Goal: Information Seeking & Learning: Learn about a topic

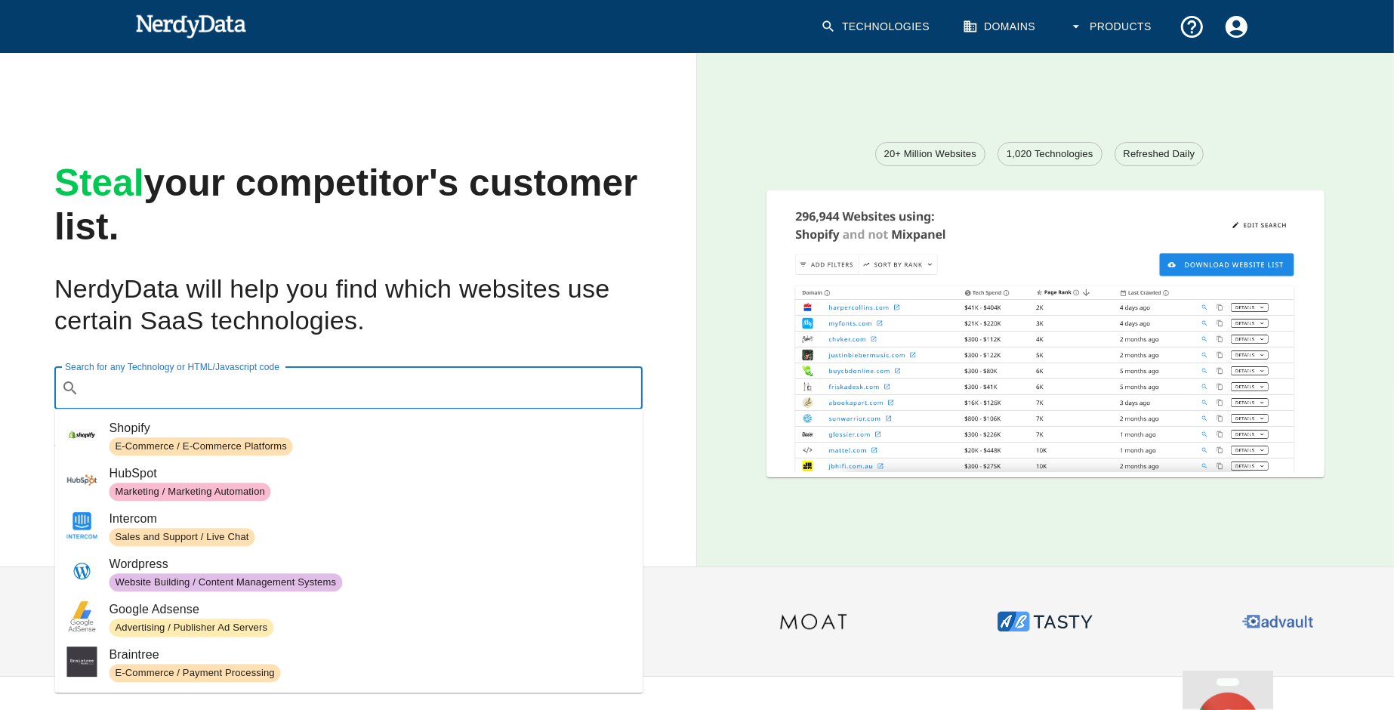
click at [279, 386] on input "Search for any Technology or HTML/Javascript code" at bounding box center [360, 388] width 550 height 29
paste input "[URL][DOMAIN_NAME]"
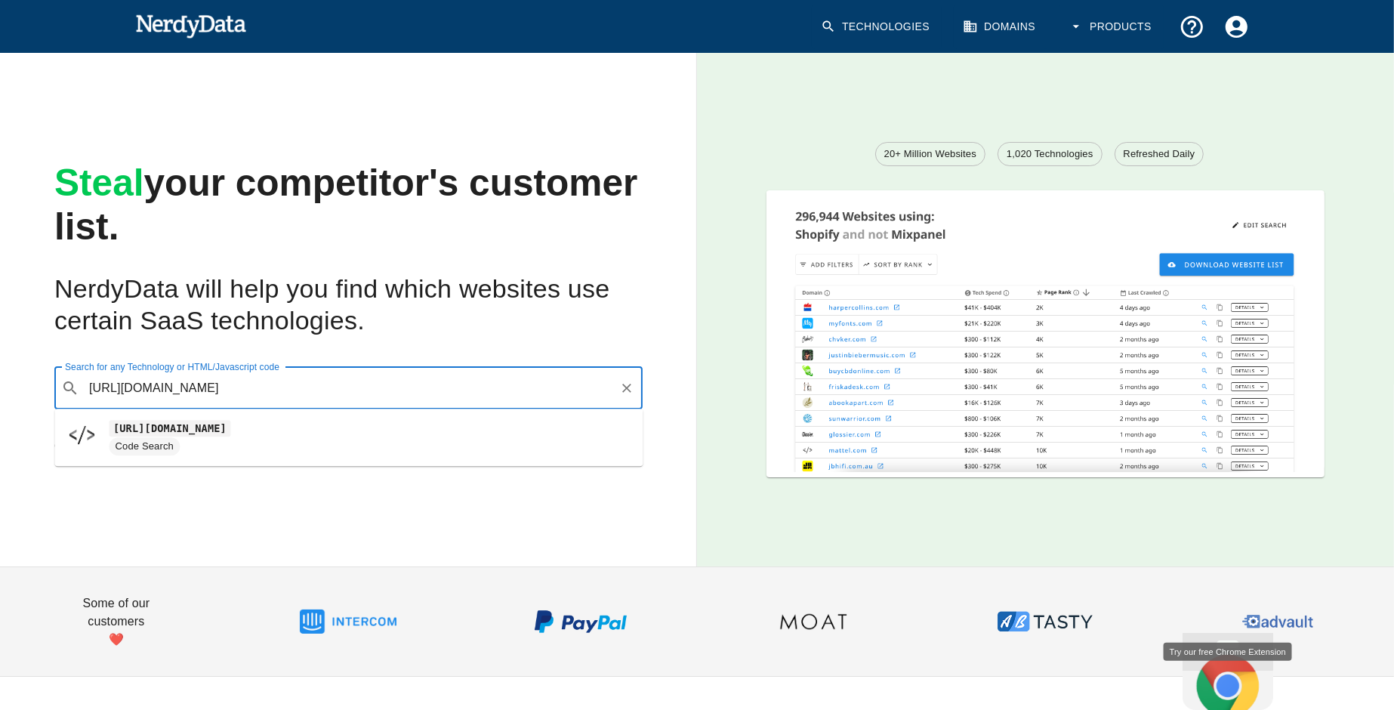
type input "[URL][DOMAIN_NAME]"
click at [405, 340] on div "Steal your competitor's customer list. NerdyData will help you find which websi…" at bounding box center [336, 298] width 721 height 538
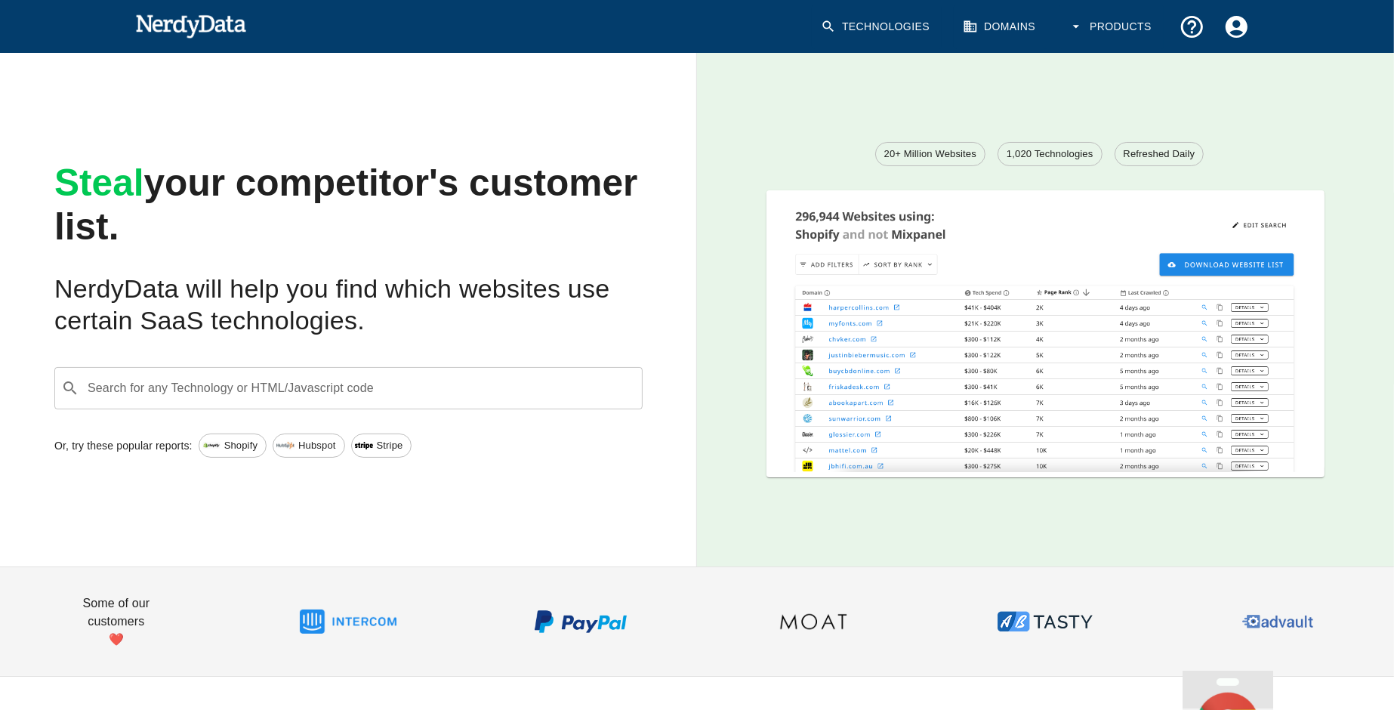
click at [998, 27] on link "Domains" at bounding box center [1001, 27] width 94 height 45
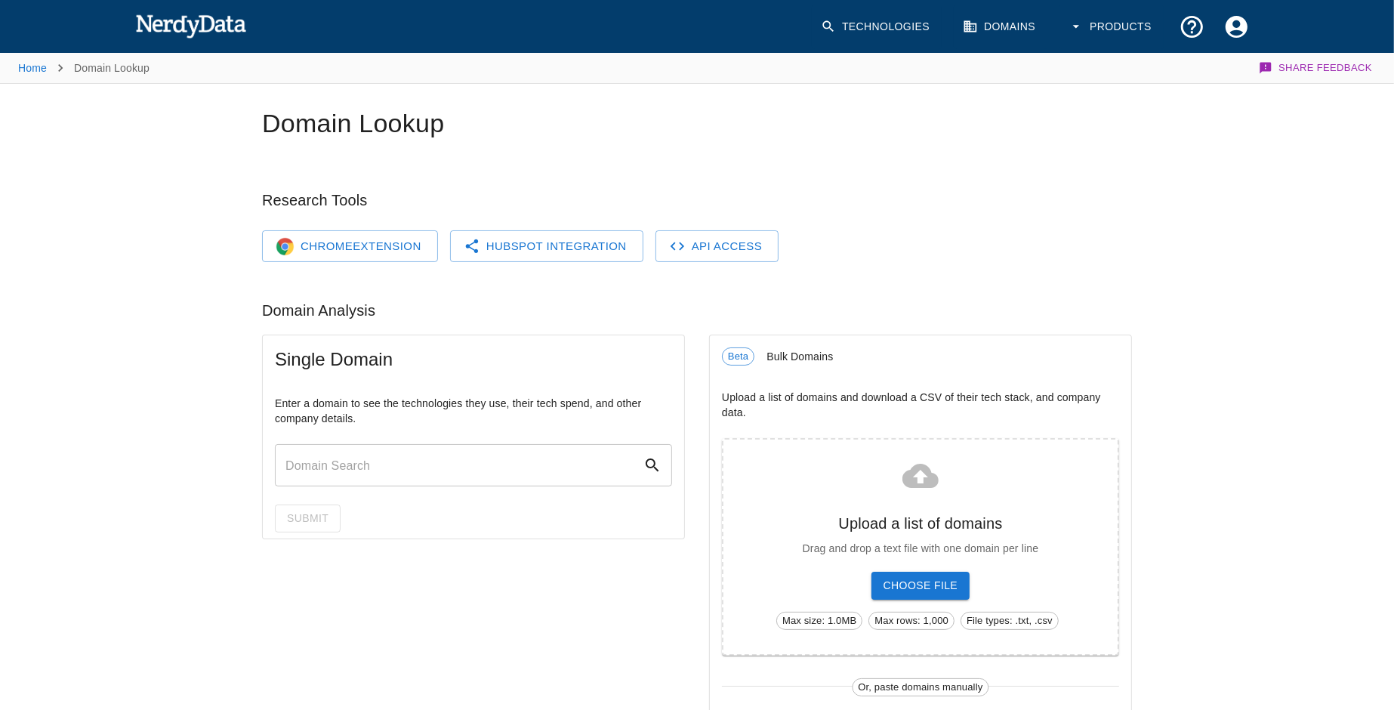
click at [379, 467] on input "text" at bounding box center [459, 465] width 368 height 42
paste input "[URL][DOMAIN_NAME]"
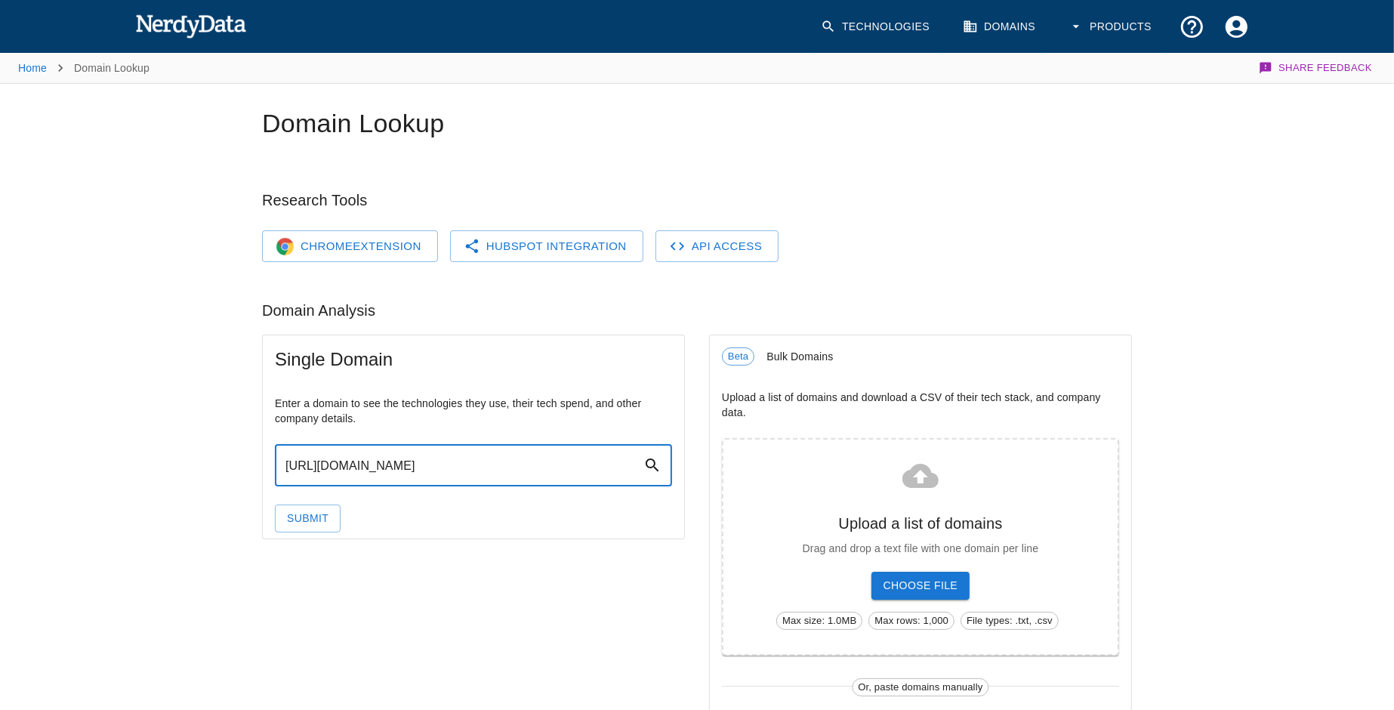
type input "[URL][DOMAIN_NAME]"
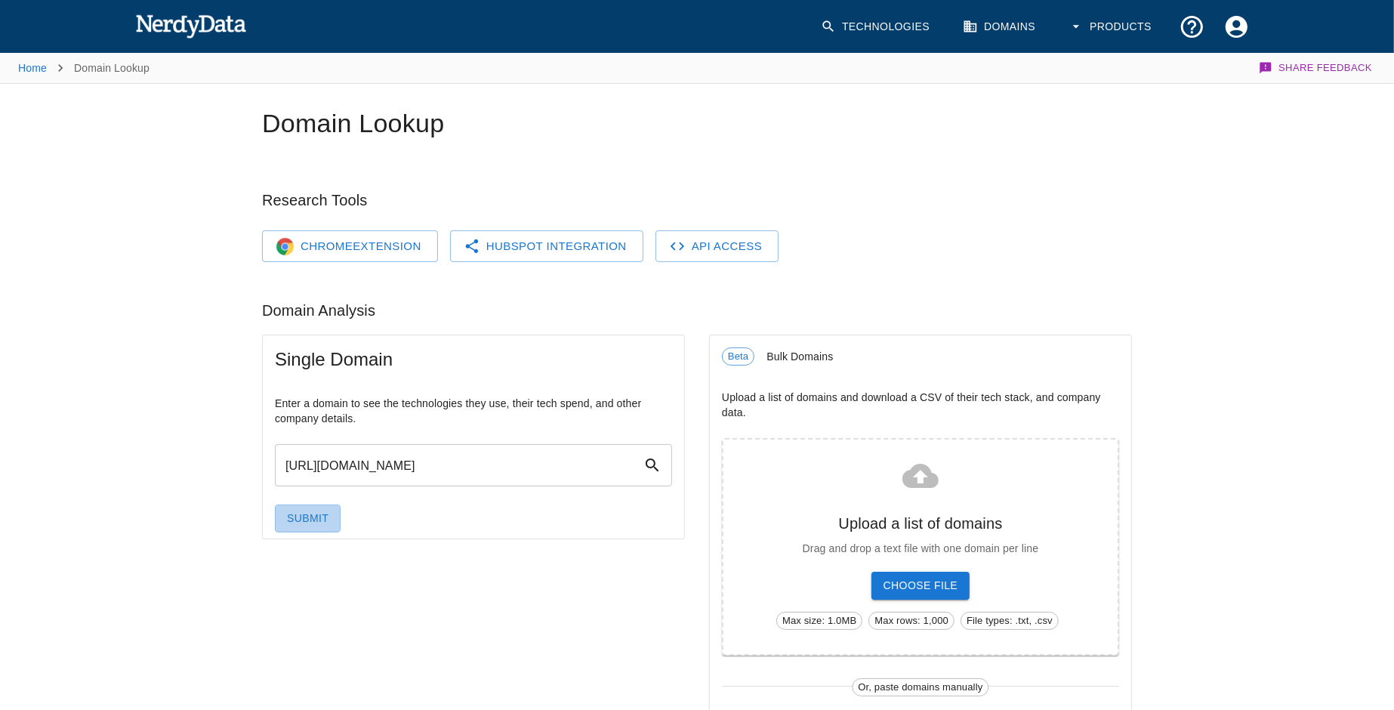
click at [313, 517] on button "Submit" at bounding box center [308, 518] width 66 height 28
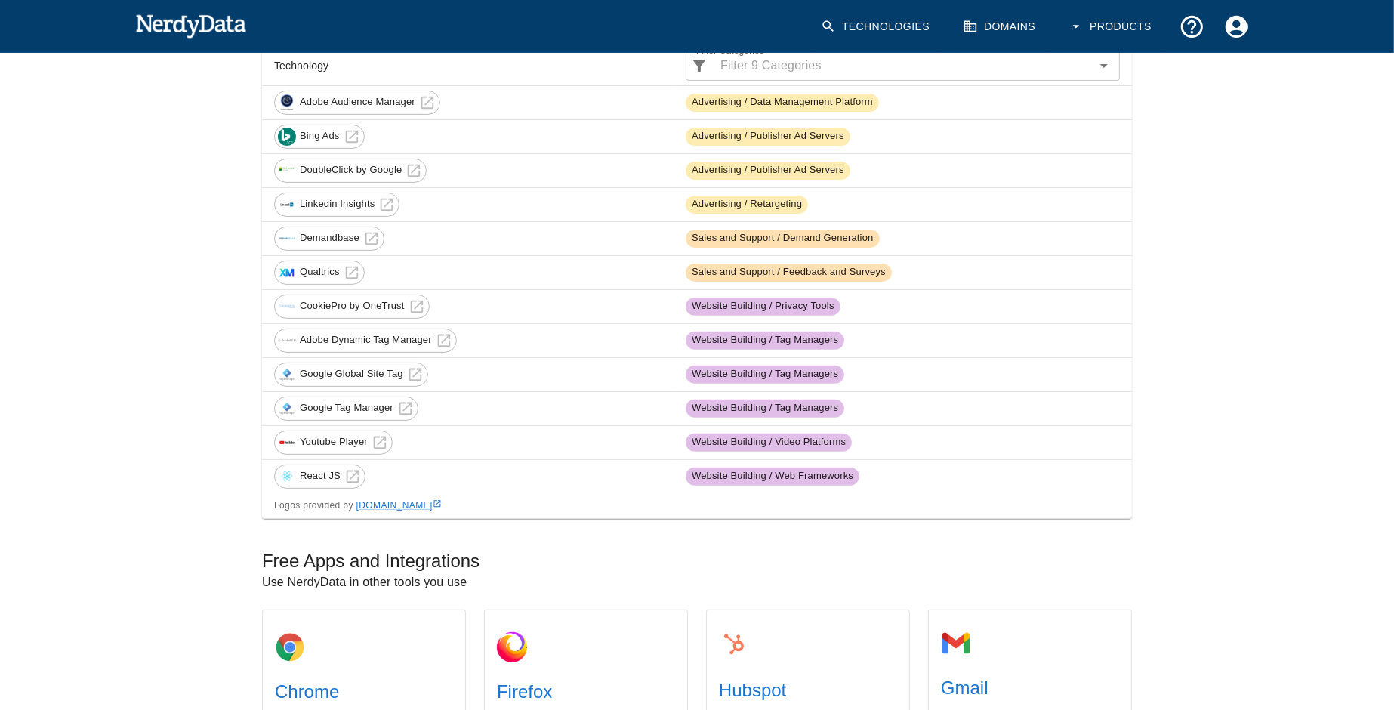
scroll to position [342, 0]
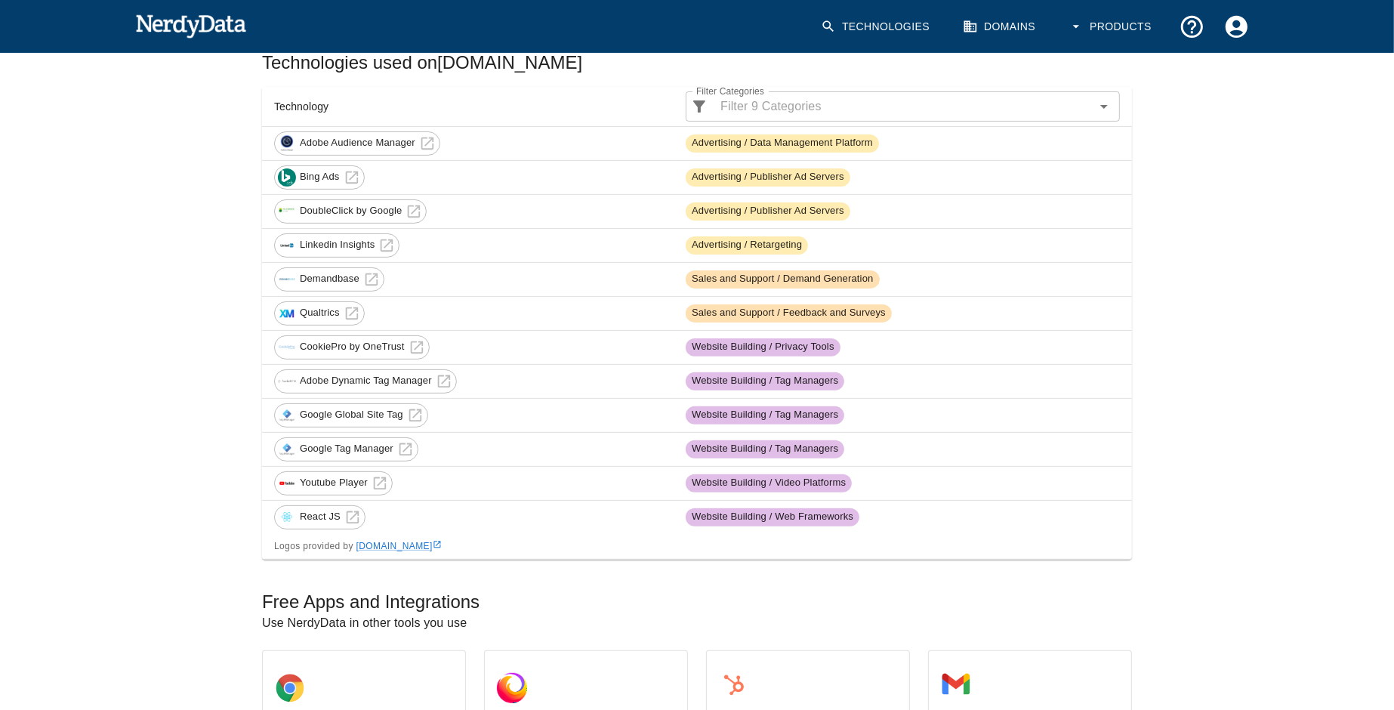
click at [342, 510] on span "React JS" at bounding box center [319, 517] width 57 height 14
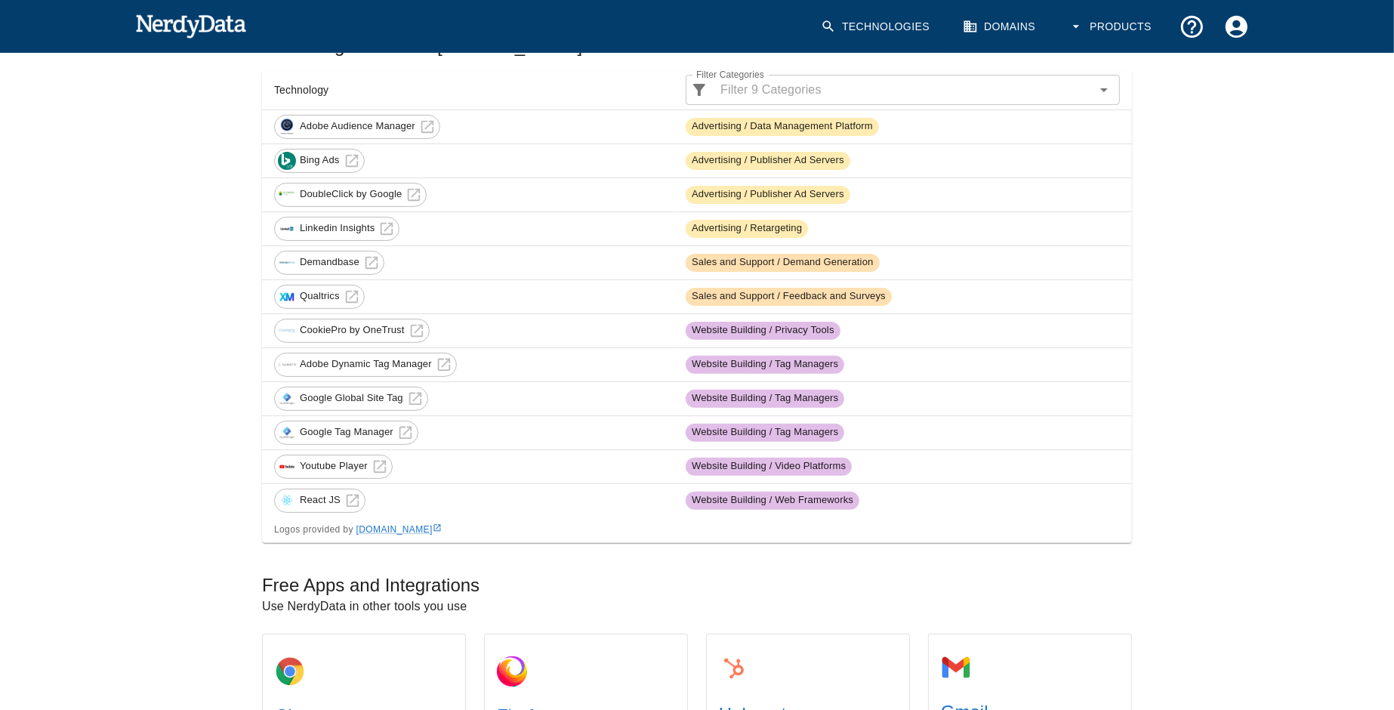
scroll to position [357, 0]
